Goal: Task Accomplishment & Management: Manage account settings

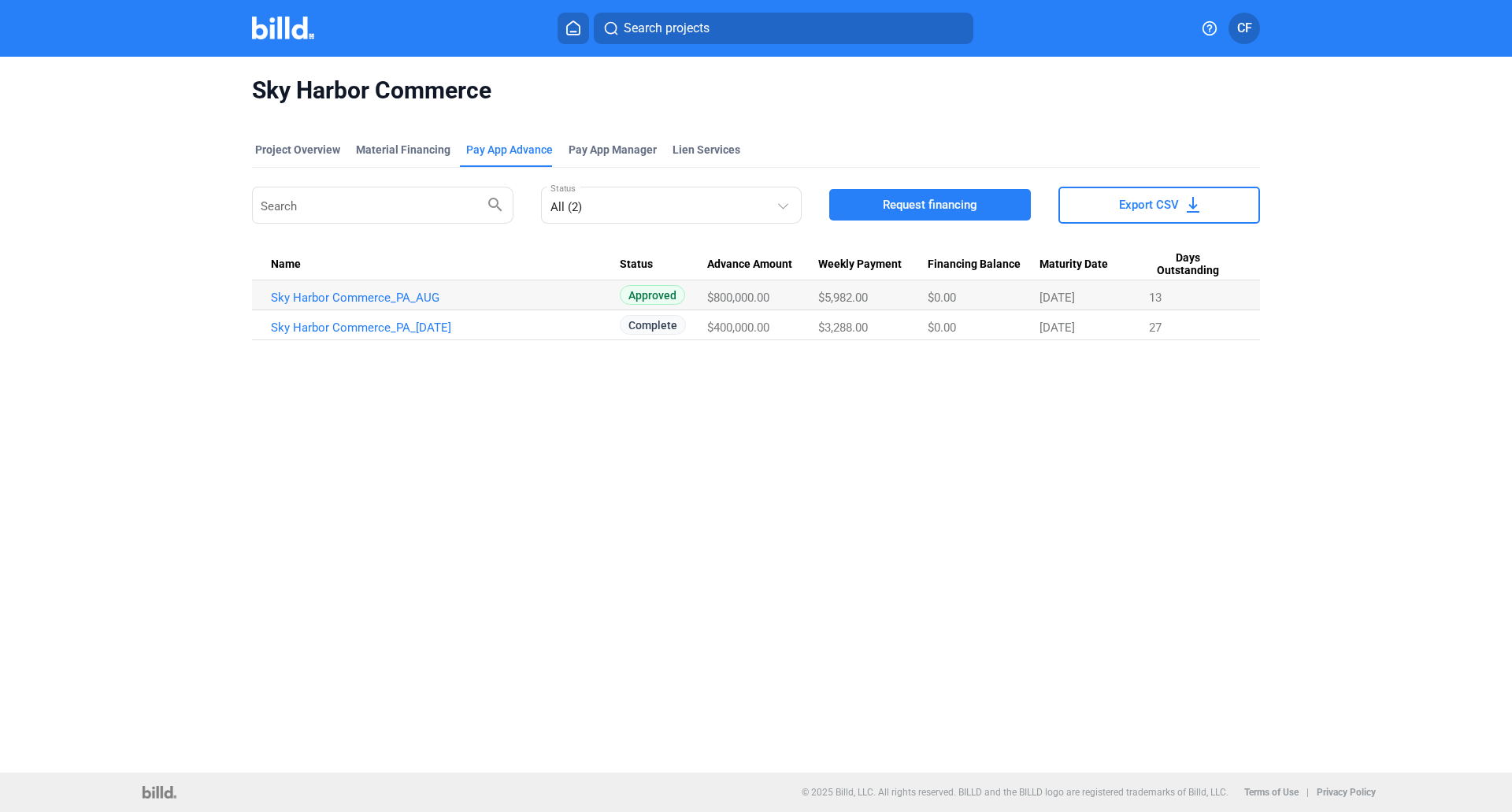
click at [281, 32] on img at bounding box center [283, 28] width 62 height 23
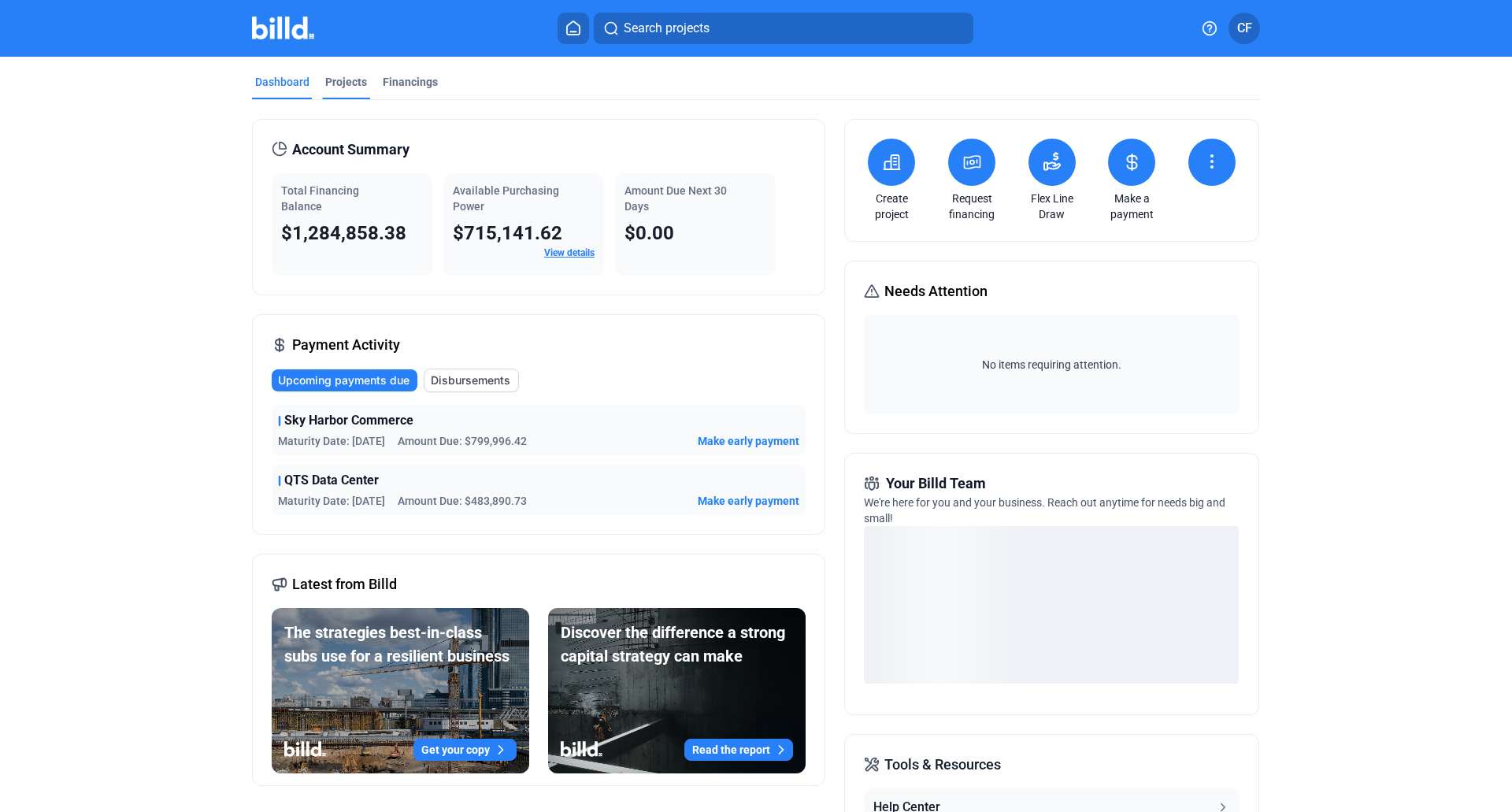
click at [341, 79] on div "Projects" at bounding box center [346, 81] width 41 height 15
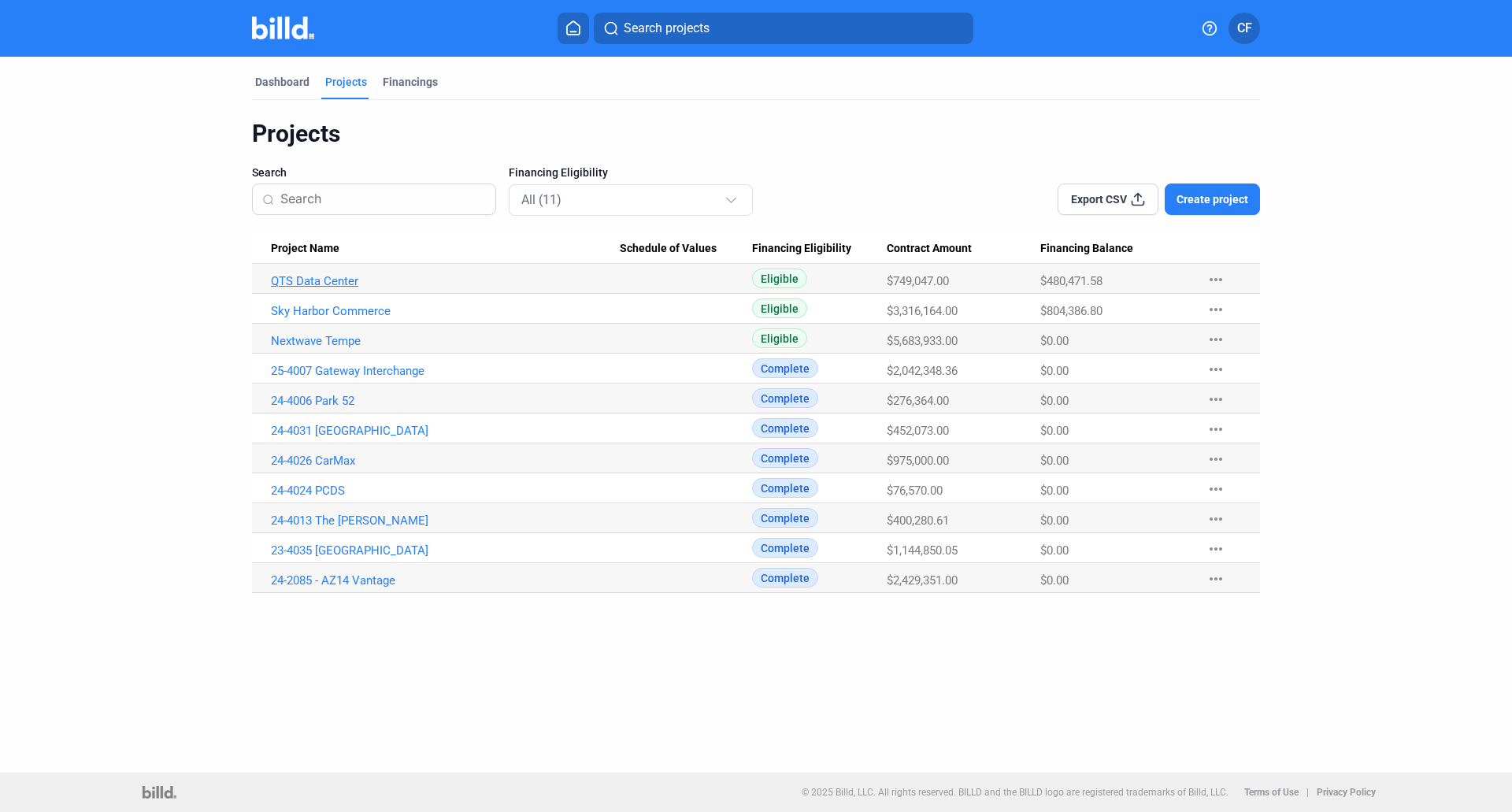
click at [332, 284] on link "QTS Data Center" at bounding box center [445, 281] width 349 height 14
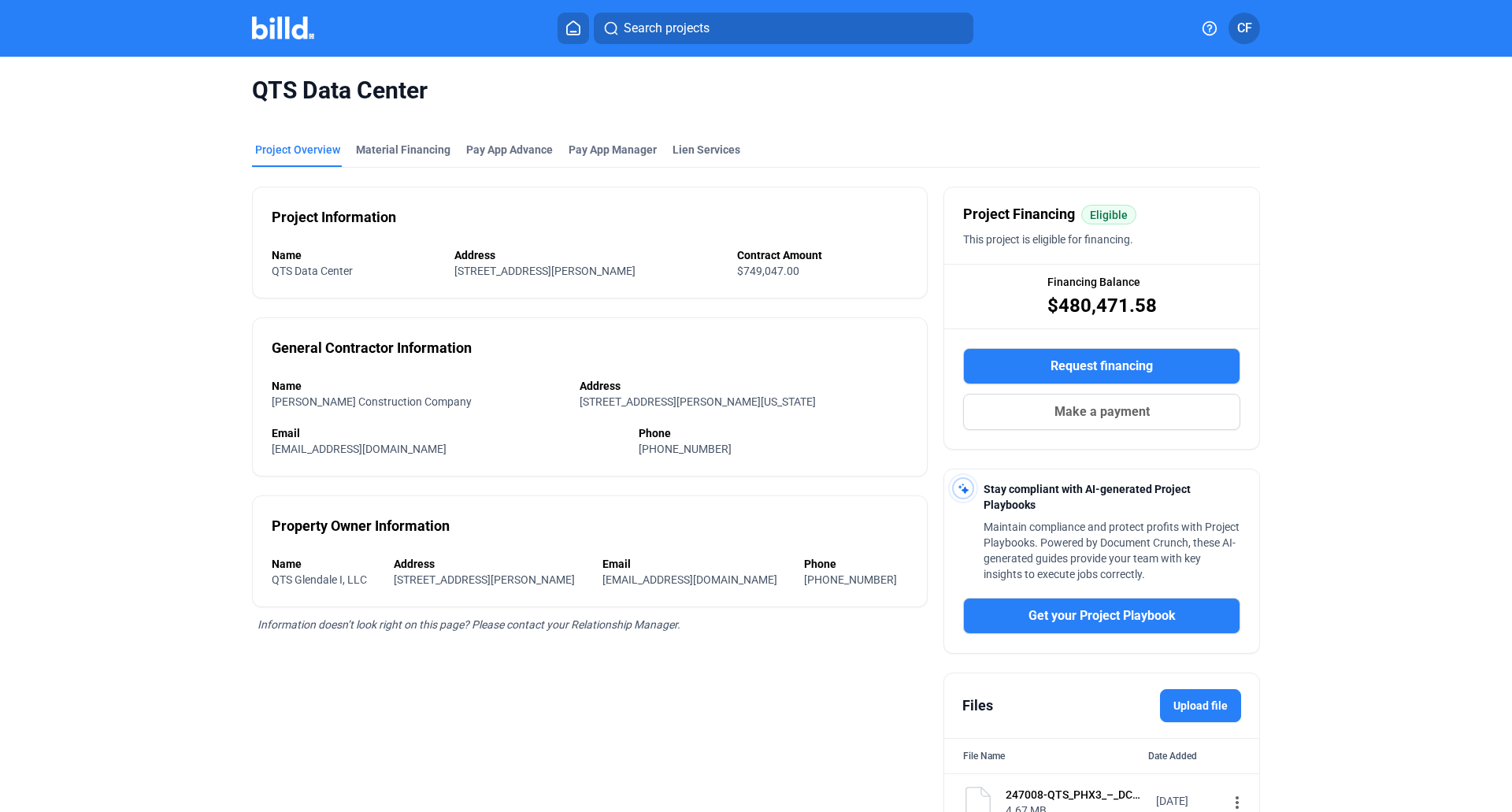
click at [289, 29] on img at bounding box center [283, 28] width 62 height 23
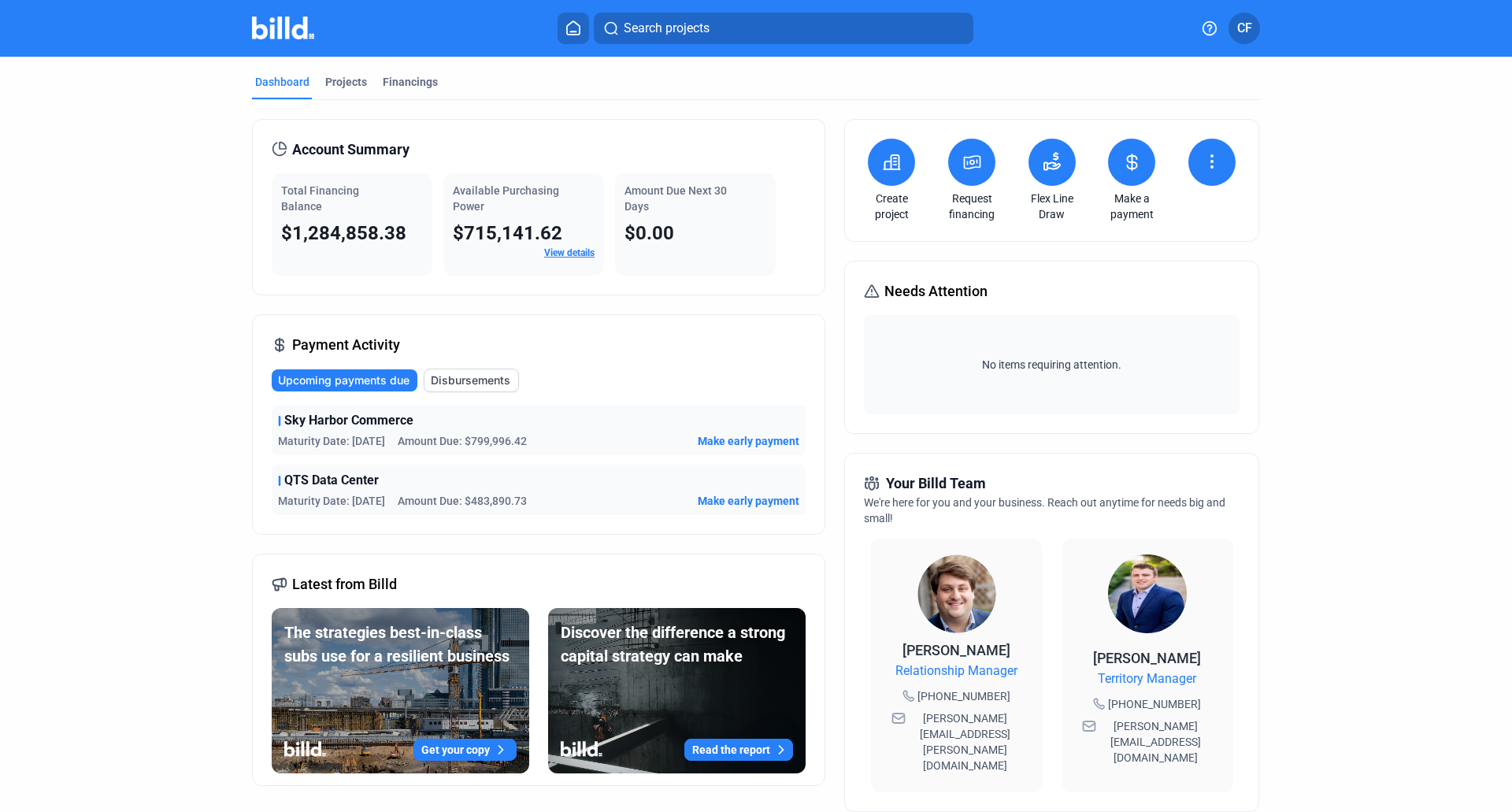
click at [742, 501] on span "Make early payment" at bounding box center [748, 501] width 101 height 15
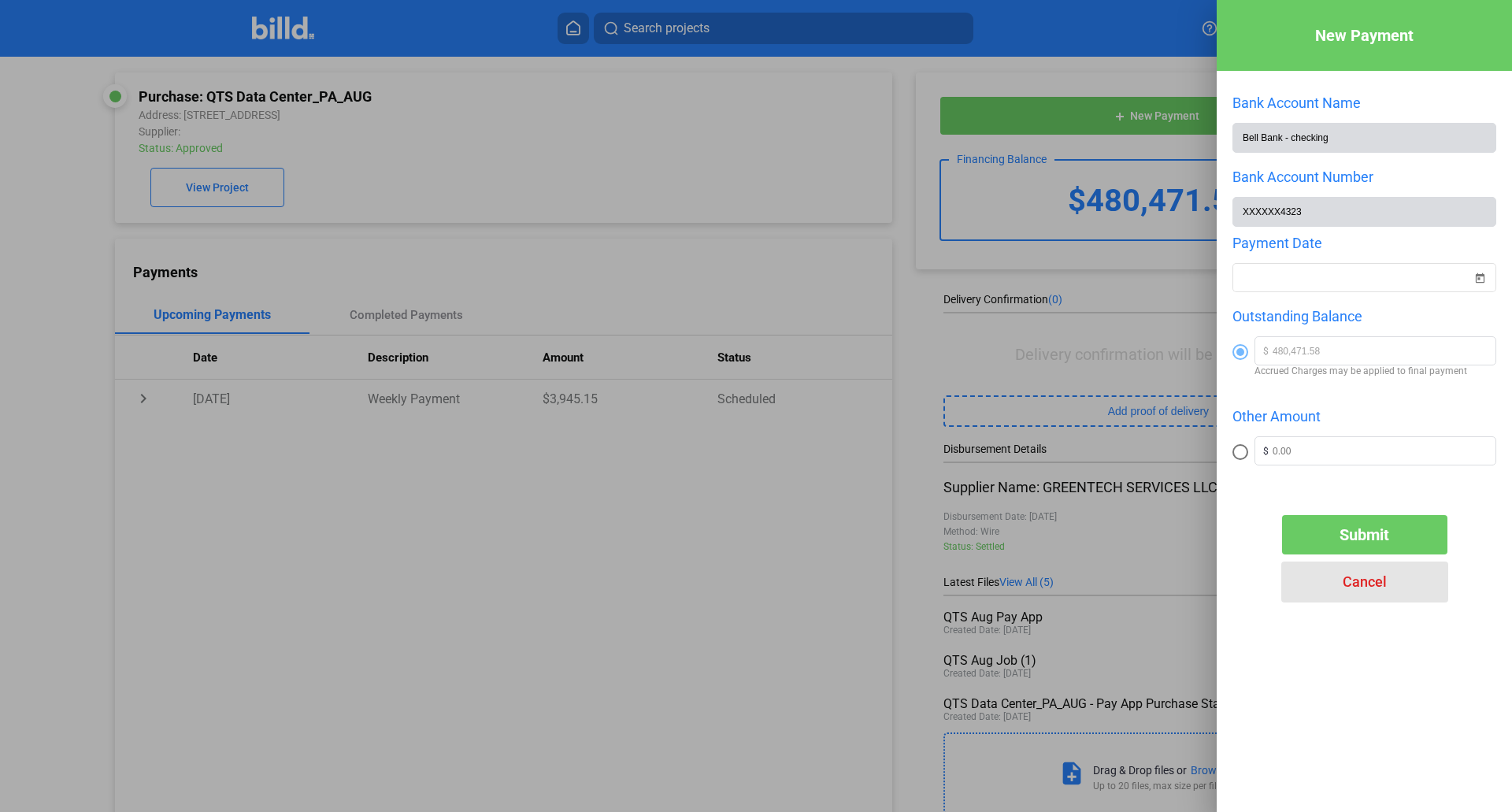
click at [1378, 589] on span "Cancel" at bounding box center [1365, 582] width 44 height 16
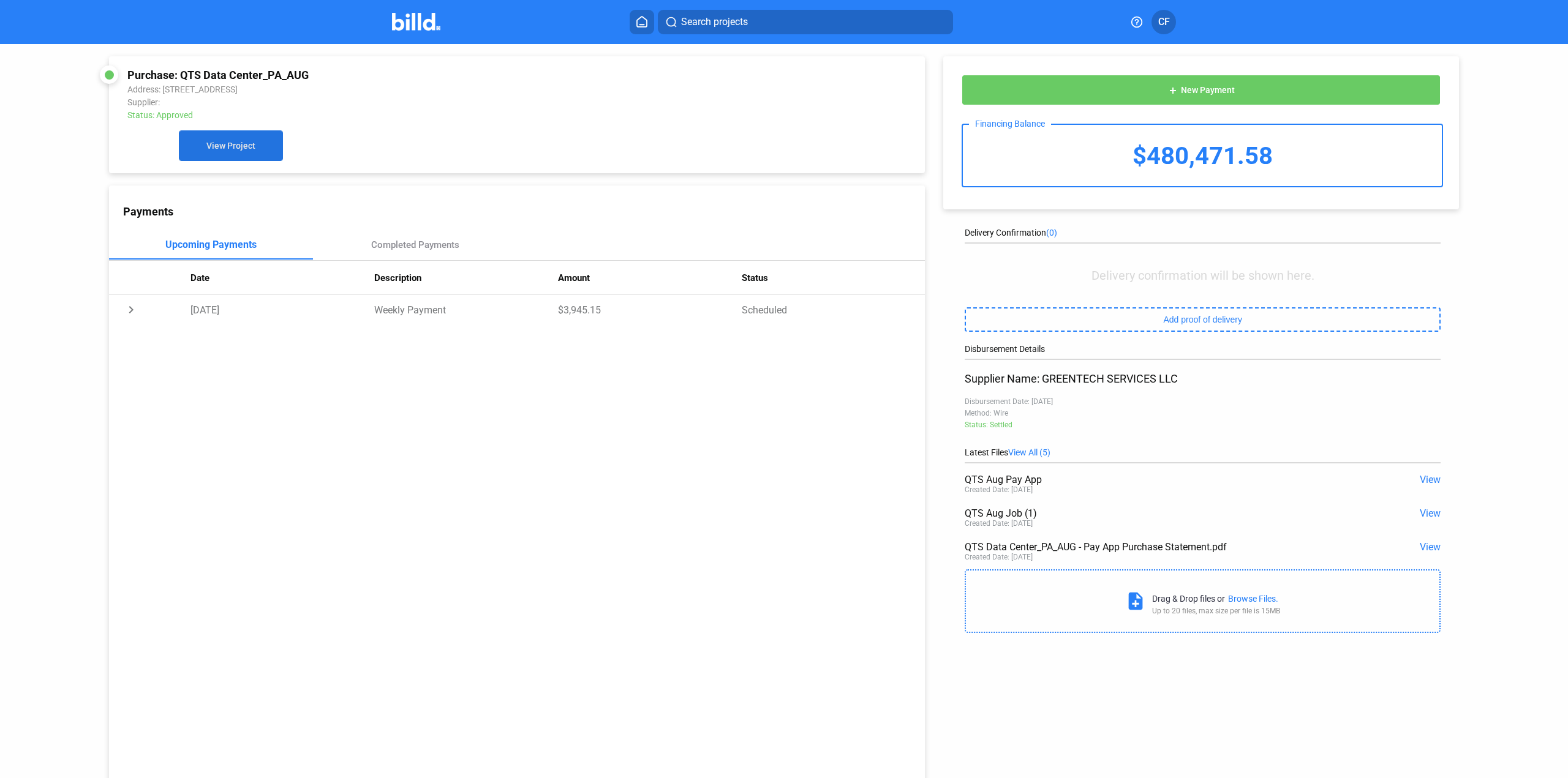
click at [250, 151] on span "View Project" at bounding box center [231, 146] width 49 height 10
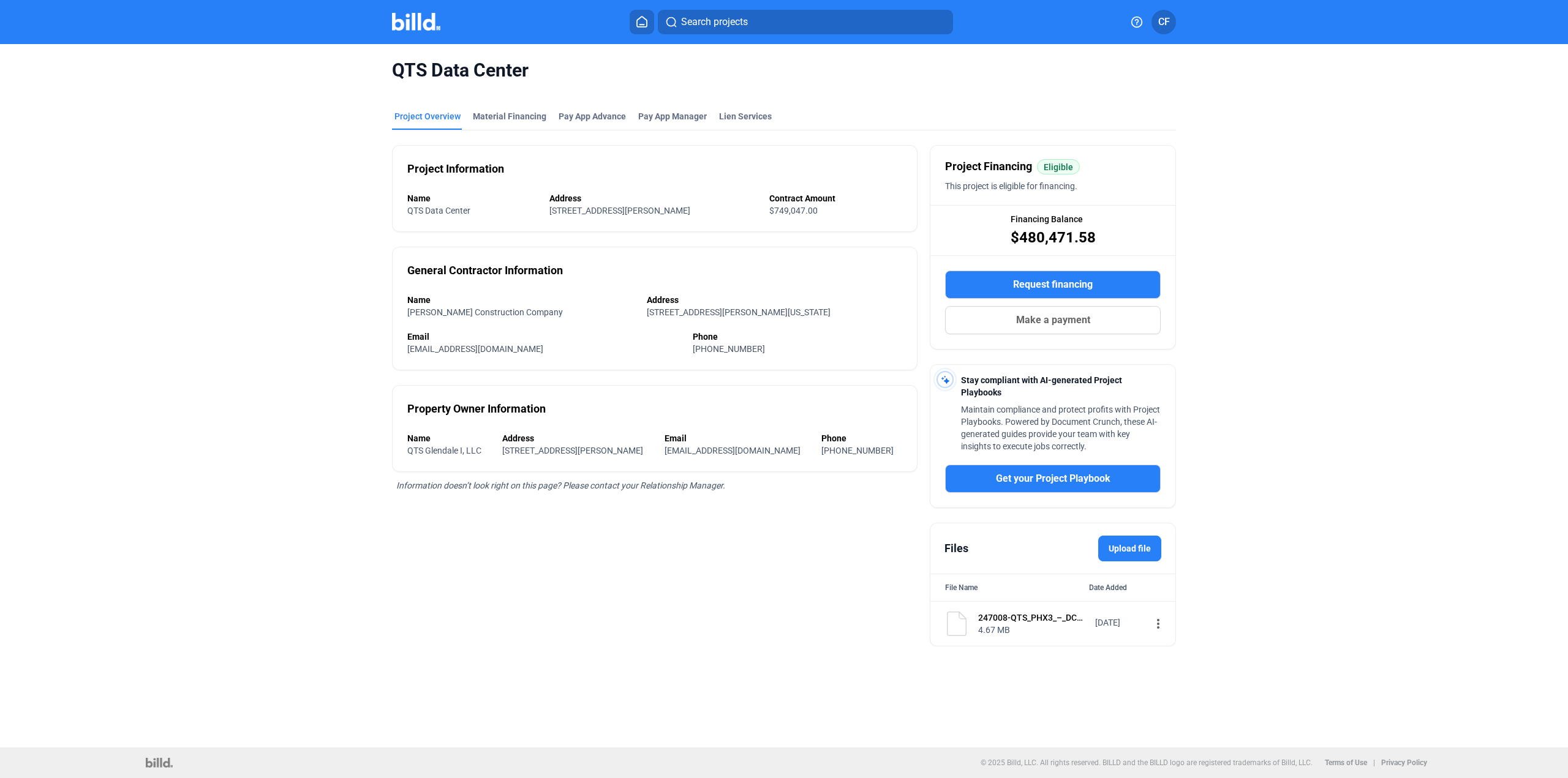
click at [1152, 625] on mat-icon "more_vert" at bounding box center [1158, 624] width 15 height 15
click at [1175, 630] on div "View" at bounding box center [1231, 646] width 152 height 30
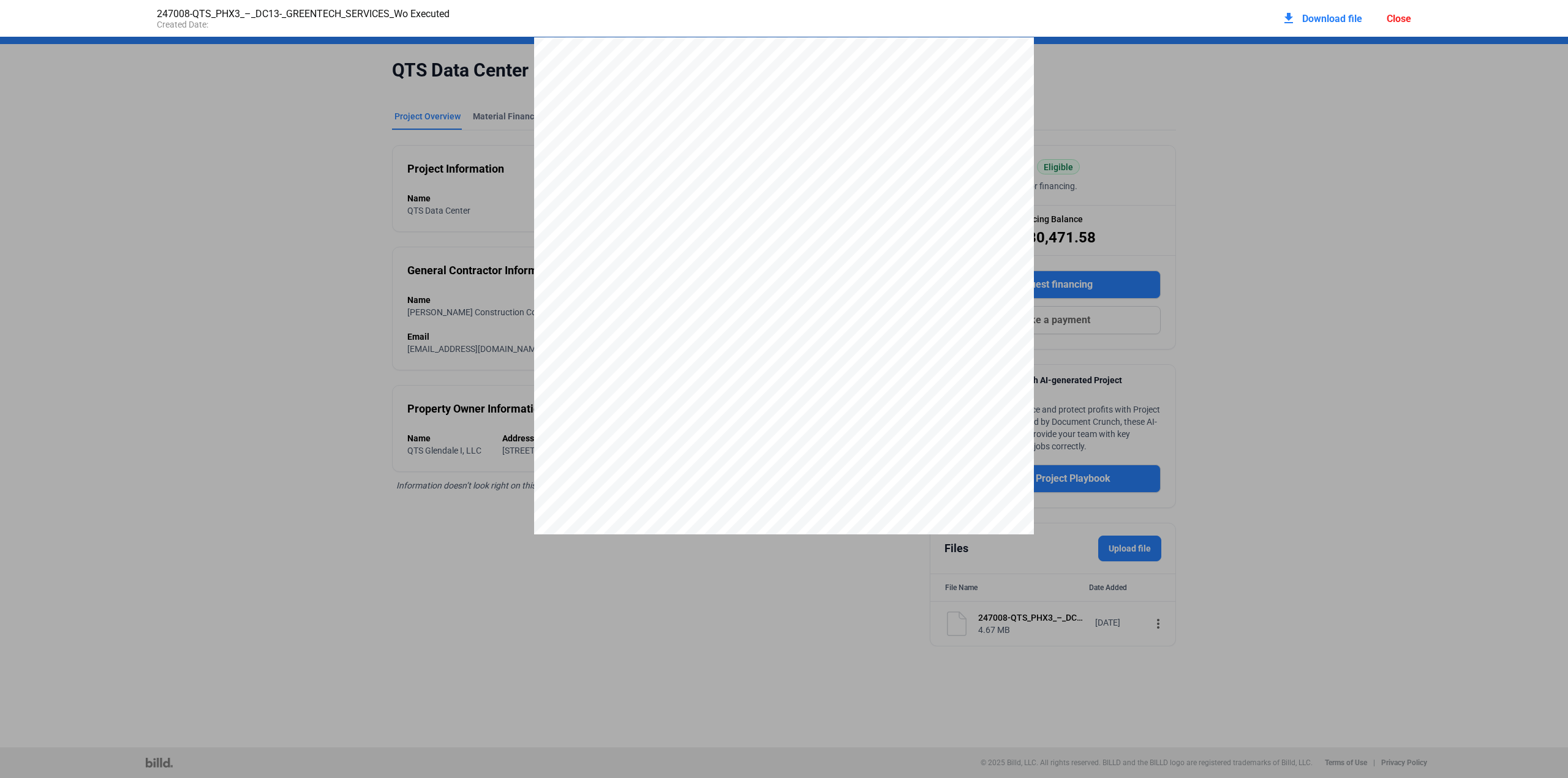
click at [1175, 20] on div "Close" at bounding box center [1398, 18] width 25 height 11
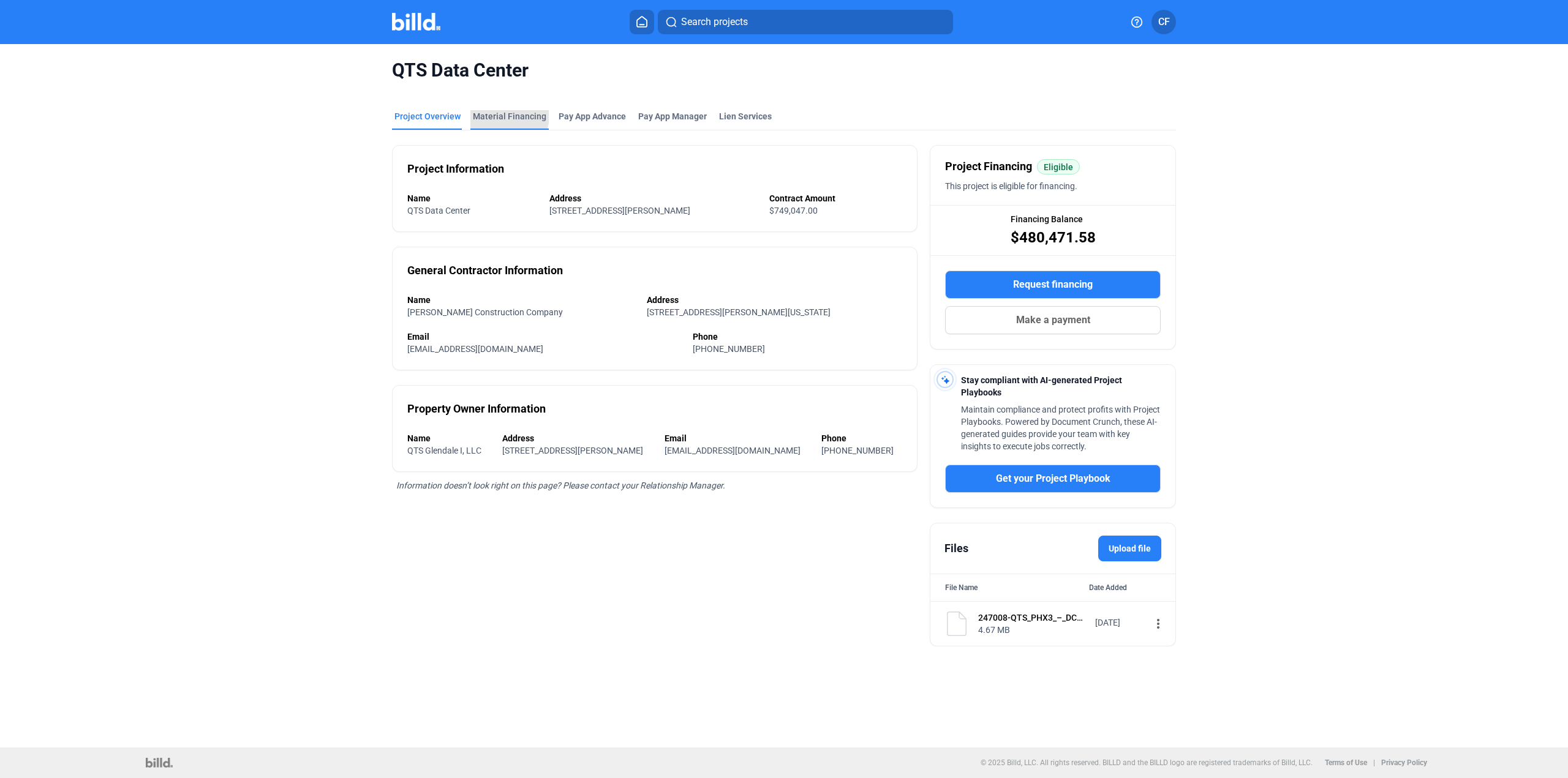
click at [506, 116] on div "Material Financing" at bounding box center [510, 116] width 74 height 12
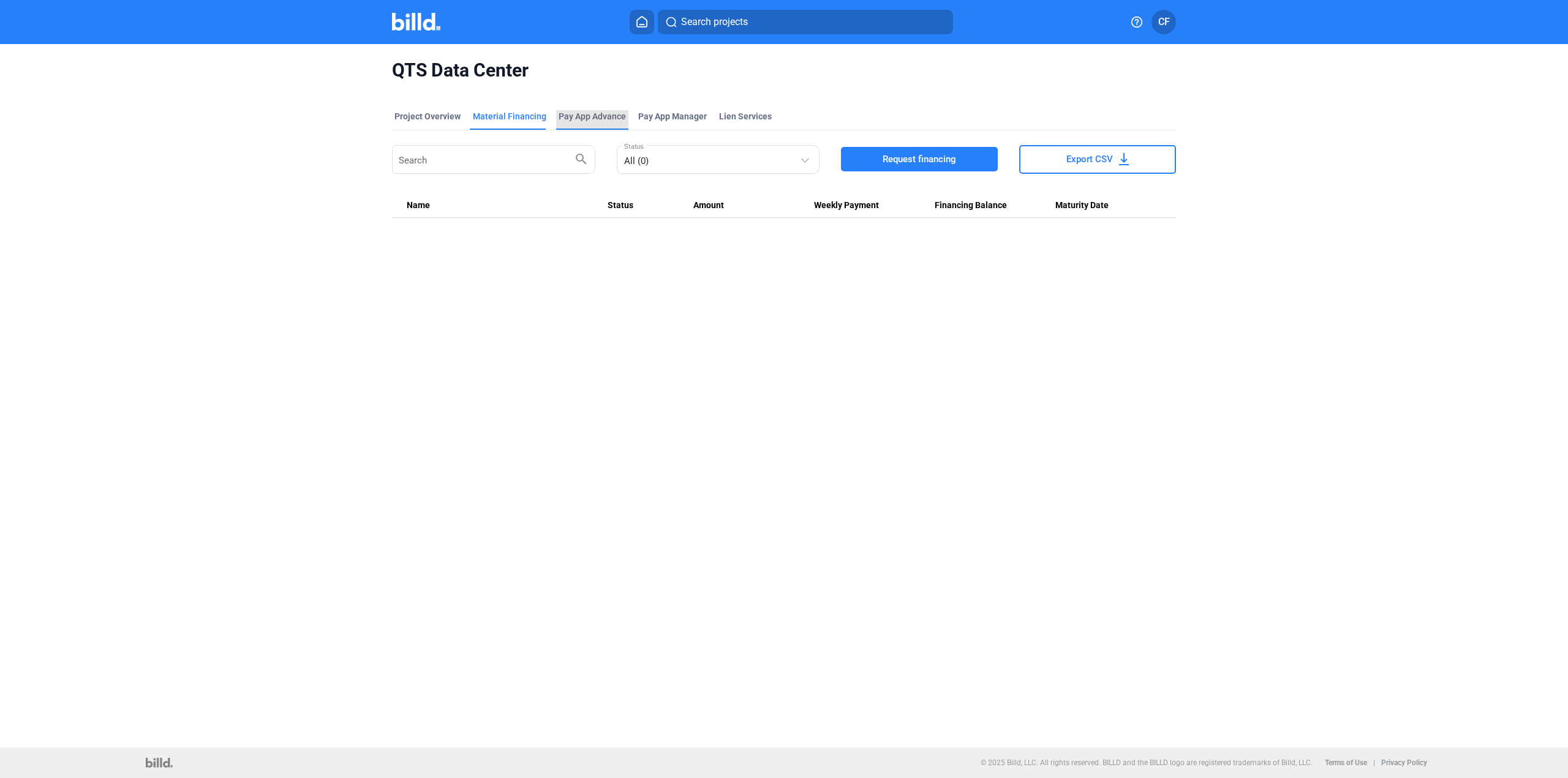
click at [595, 113] on div "Pay App Advance" at bounding box center [592, 116] width 67 height 12
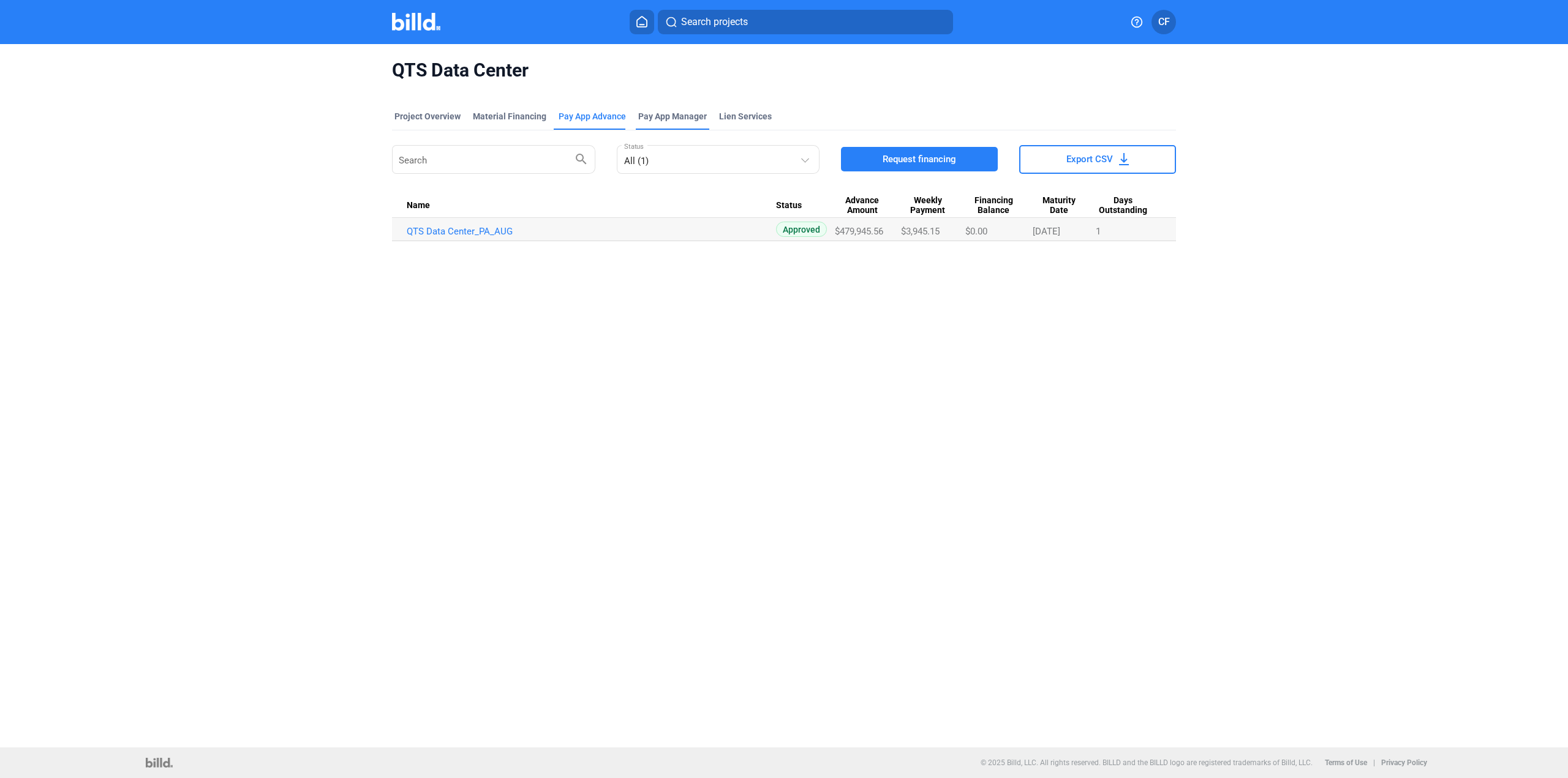
click at [673, 116] on span "Pay App Manager" at bounding box center [672, 116] width 69 height 12
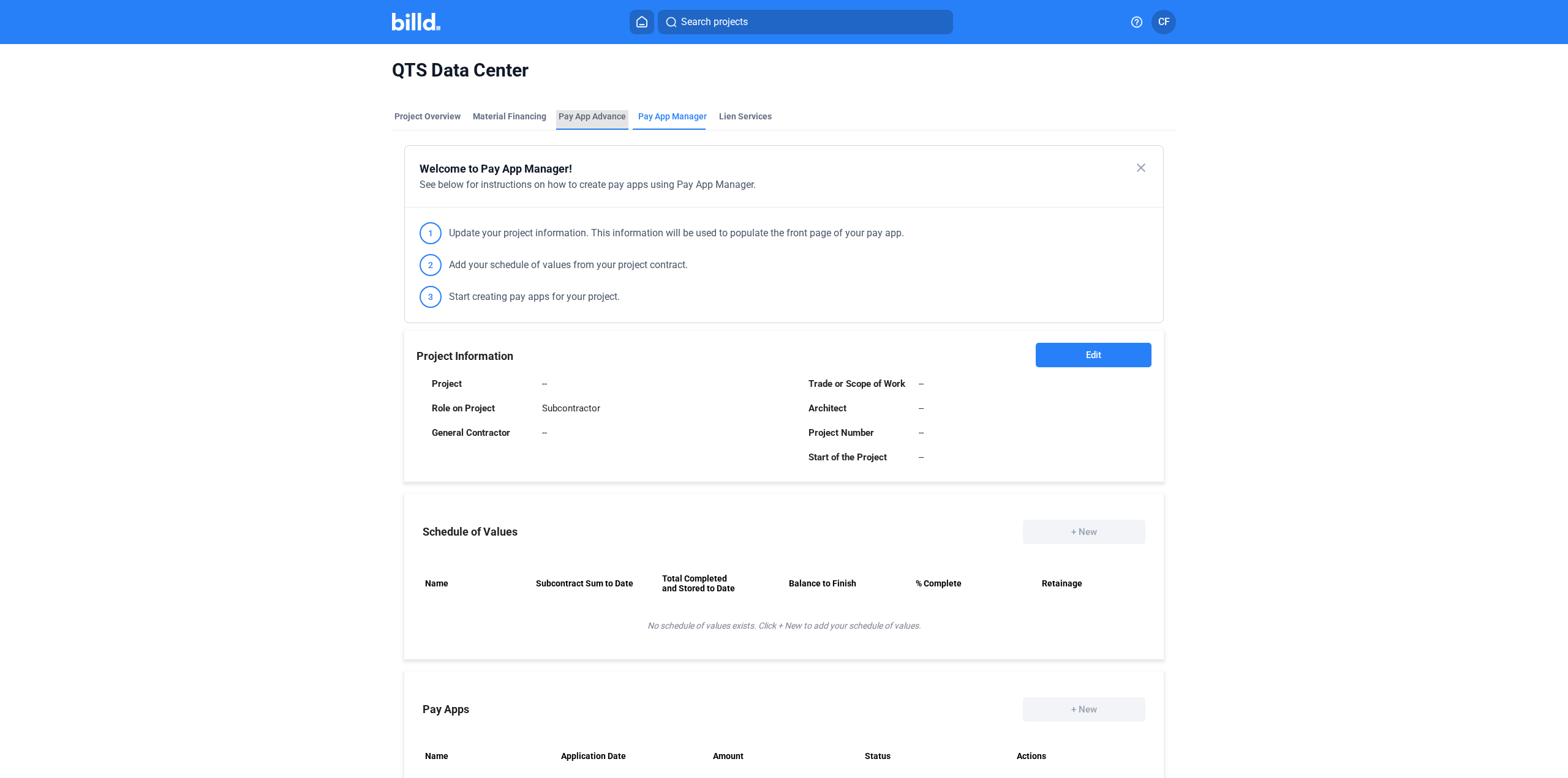
click at [583, 115] on div "Pay App Advance" at bounding box center [592, 116] width 67 height 12
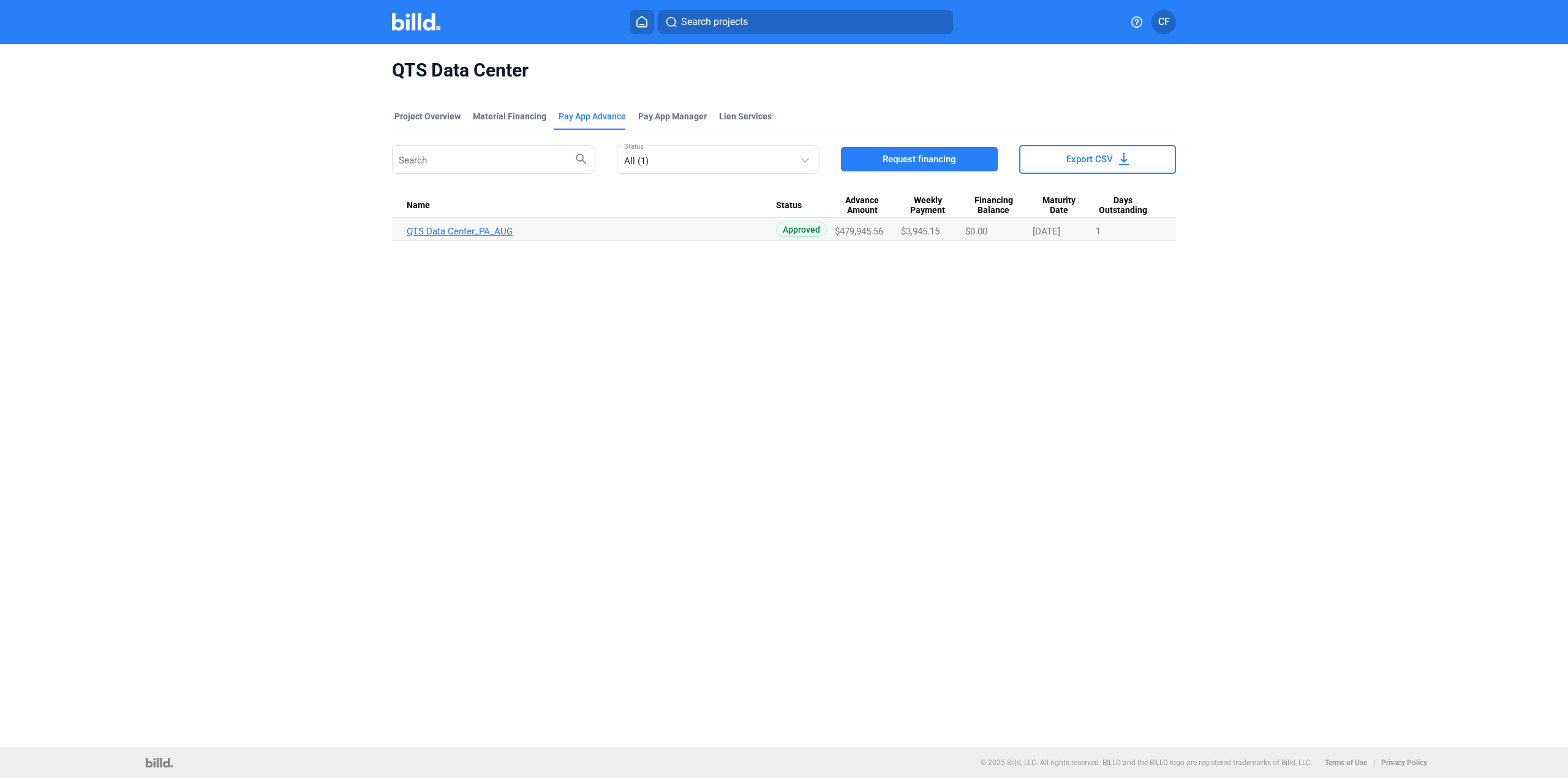
click at [460, 230] on link "QTS Data Center_PA_AUG" at bounding box center [592, 231] width 370 height 11
